Goal: Communication & Community: Answer question/provide support

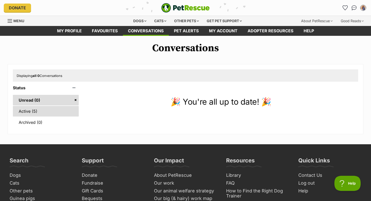
click at [57, 112] on link "Active (5)" at bounding box center [46, 111] width 66 height 11
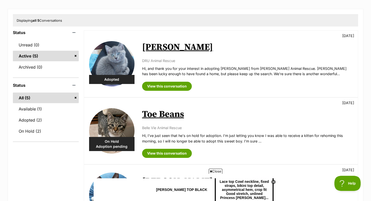
scroll to position [19, 0]
